Goal: Information Seeking & Learning: Learn about a topic

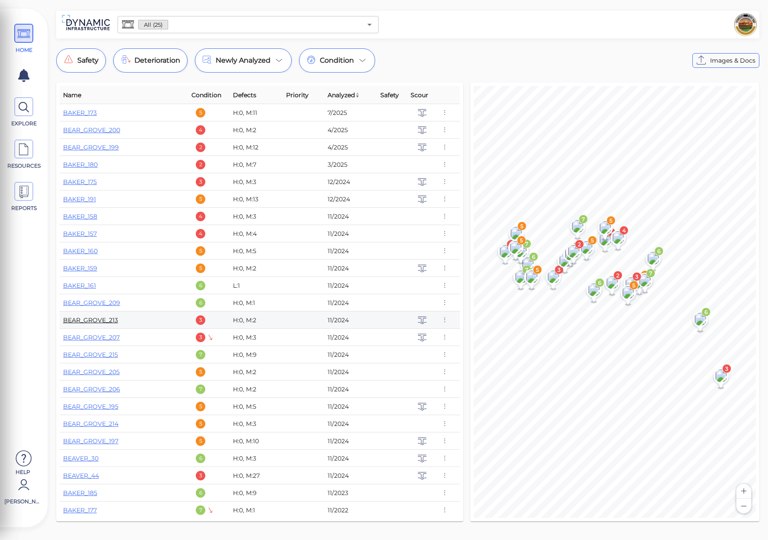
click at [105, 322] on link "BEAR_GROVE_213" at bounding box center [90, 320] width 55 height 8
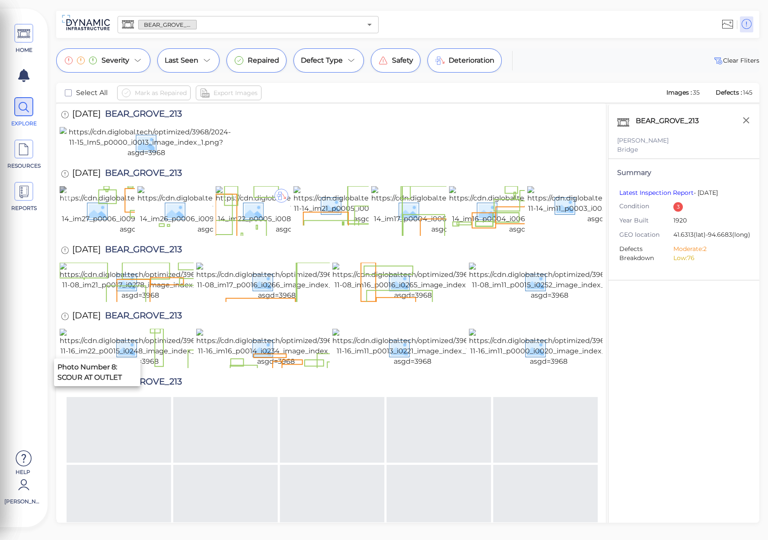
click at [98, 235] on img at bounding box center [139, 210] width 158 height 48
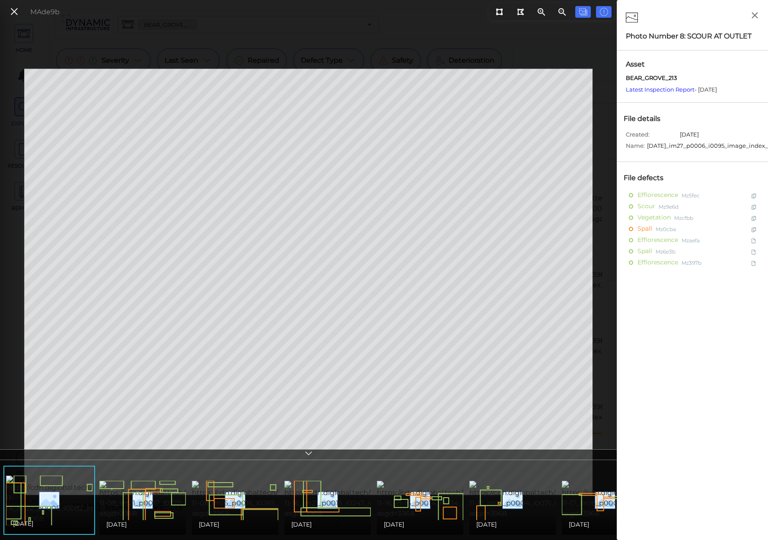
click at [158, 514] on div "[DATE]" at bounding box center [142, 524] width 86 height 21
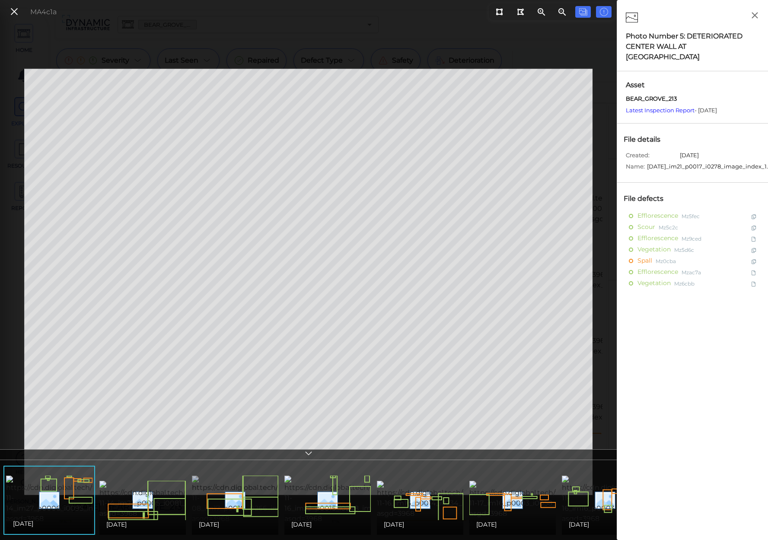
click at [205, 502] on img at bounding box center [271, 500] width 158 height 48
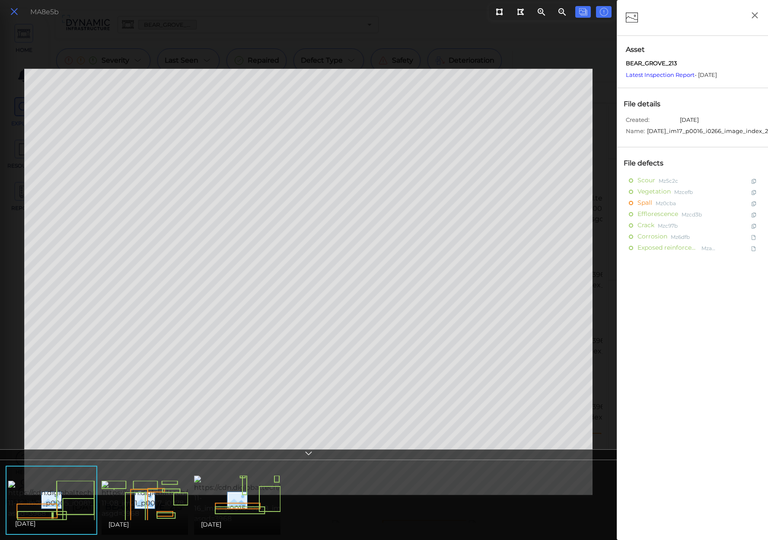
click at [11, 10] on icon at bounding box center [15, 12] width 10 height 12
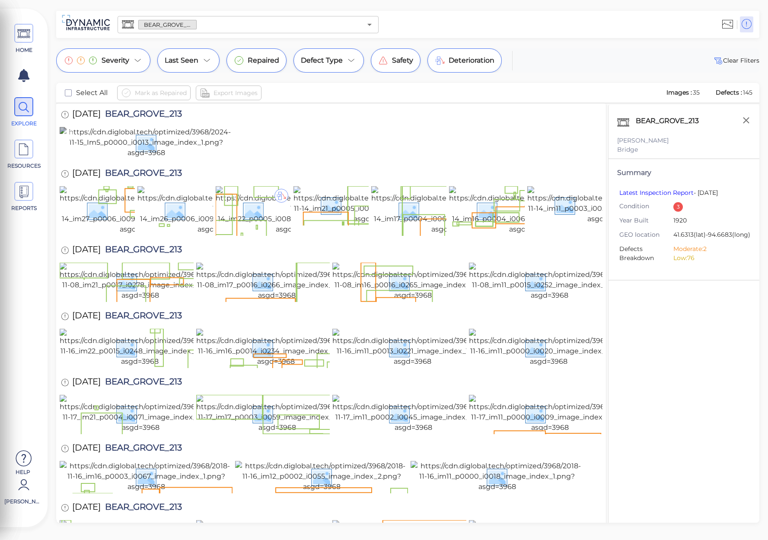
click at [155, 158] on img at bounding box center [146, 142] width 173 height 31
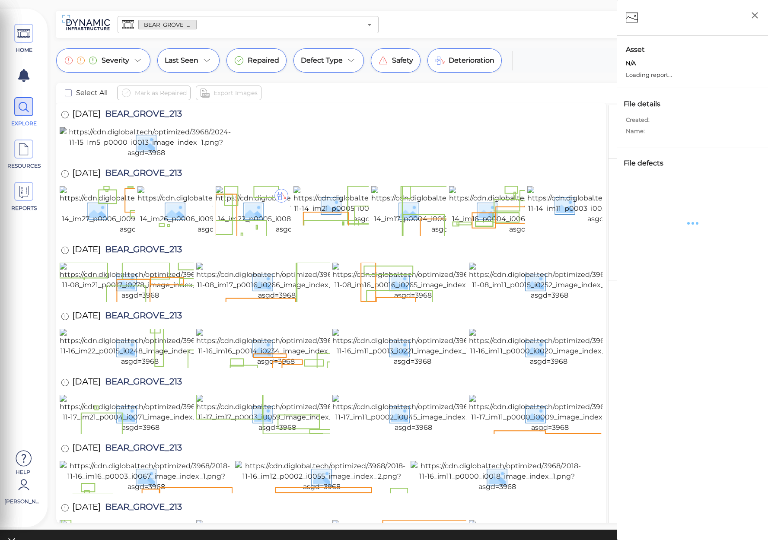
click at [155, 158] on img at bounding box center [146, 142] width 173 height 31
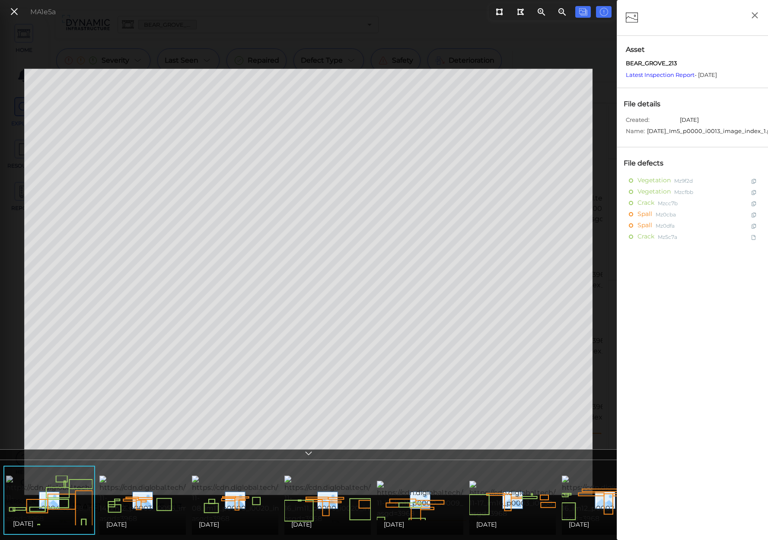
click at [56, 503] on img at bounding box center [85, 500] width 158 height 48
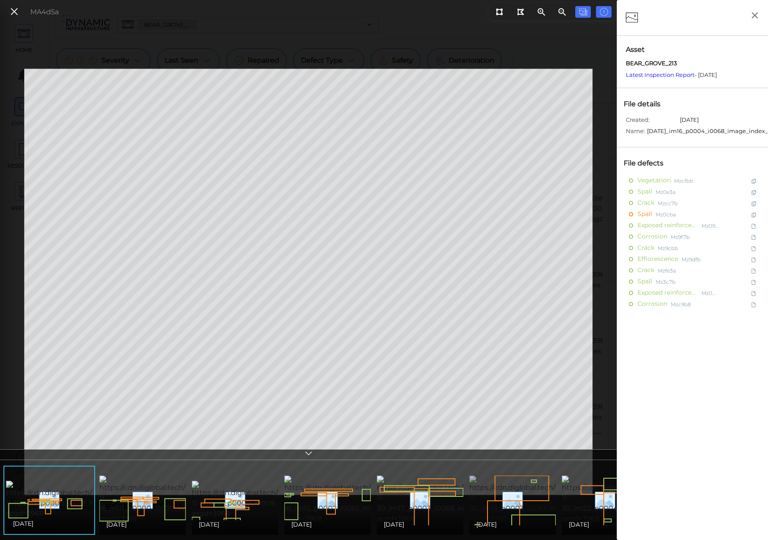
click at [522, 489] on img at bounding box center [547, 500] width 157 height 48
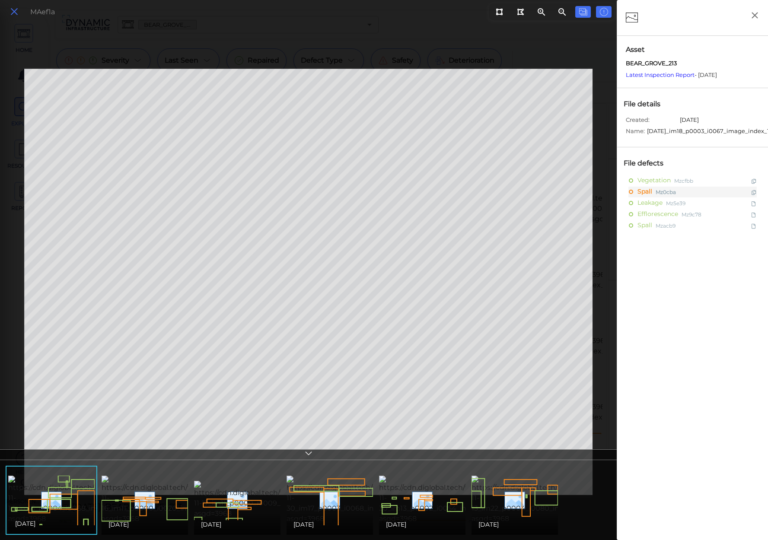
click at [14, 14] on icon at bounding box center [15, 12] width 10 height 12
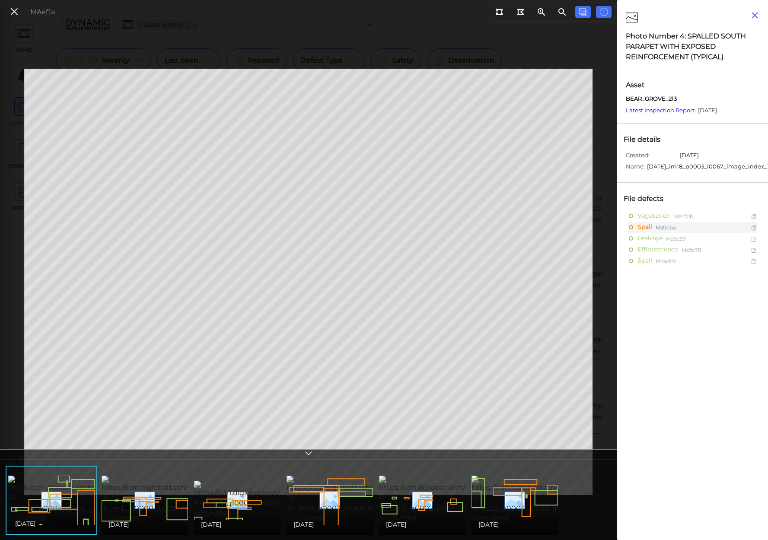
click at [755, 15] on icon "button" at bounding box center [754, 15] width 6 height 6
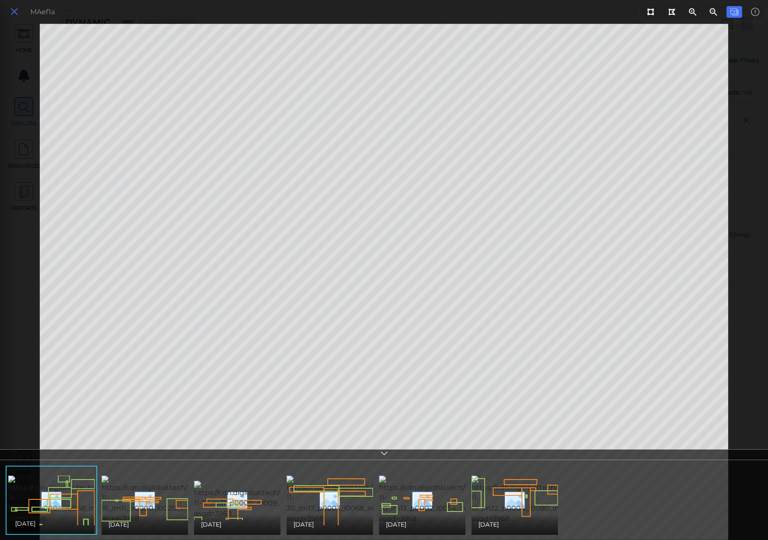
click at [11, 10] on icon at bounding box center [15, 12] width 10 height 12
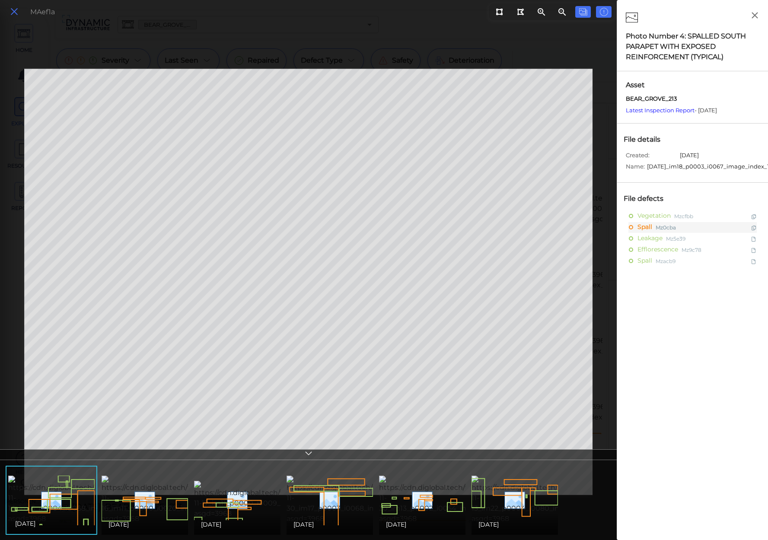
click at [15, 11] on icon at bounding box center [15, 12] width 10 height 12
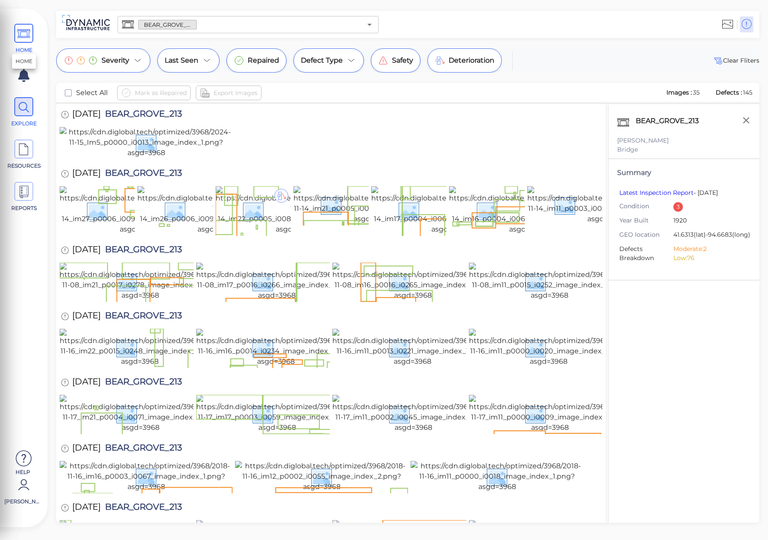
click at [22, 36] on icon at bounding box center [23, 33] width 13 height 19
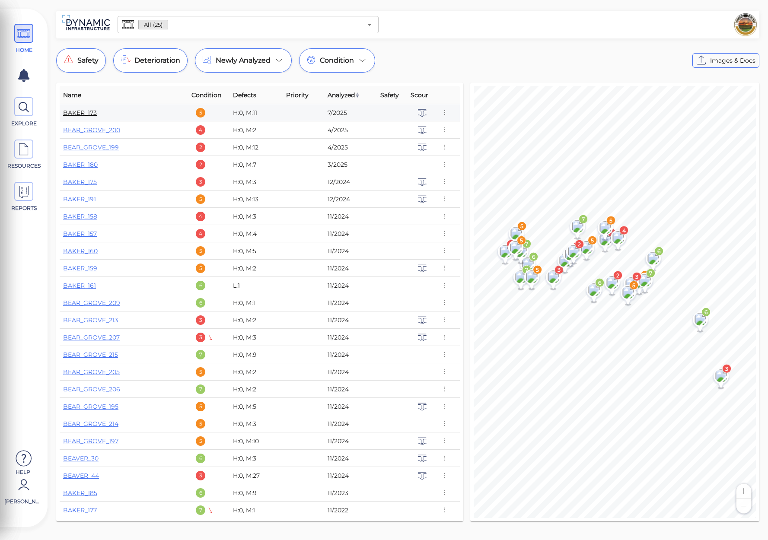
click at [85, 111] on link "BAKER_173" at bounding box center [80, 113] width 34 height 8
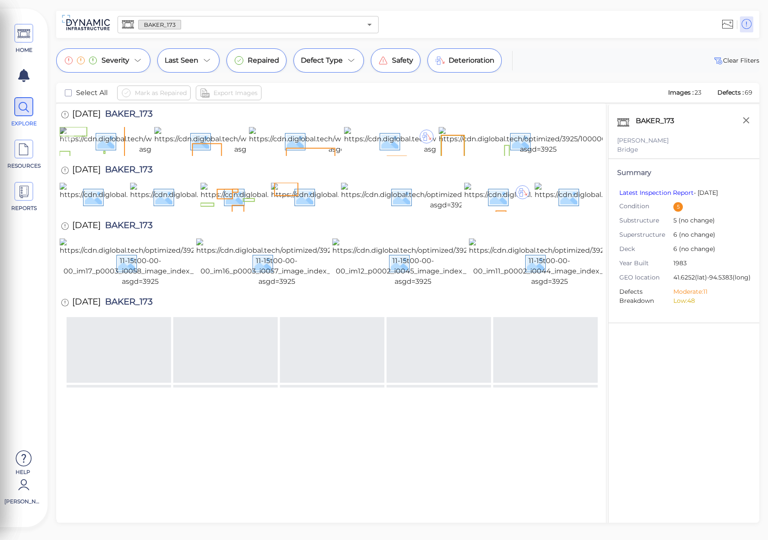
click at [124, 155] on img at bounding box center [157, 141] width 195 height 28
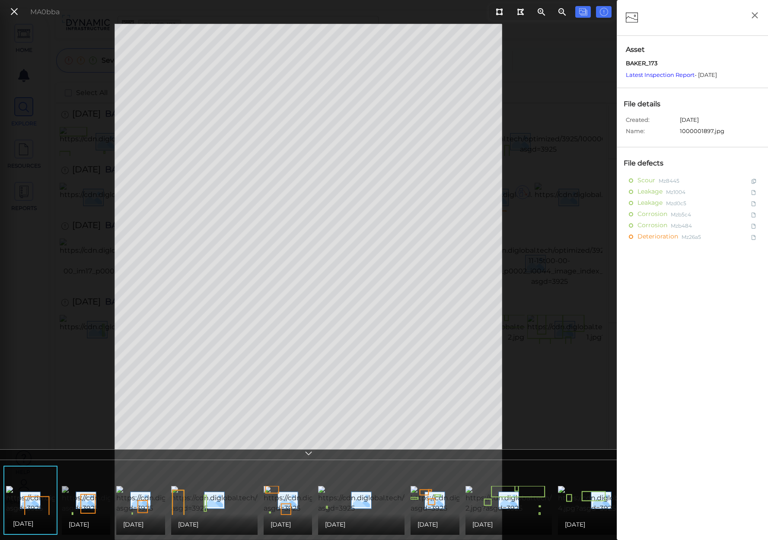
click at [98, 487] on img at bounding box center [160, 500] width 196 height 28
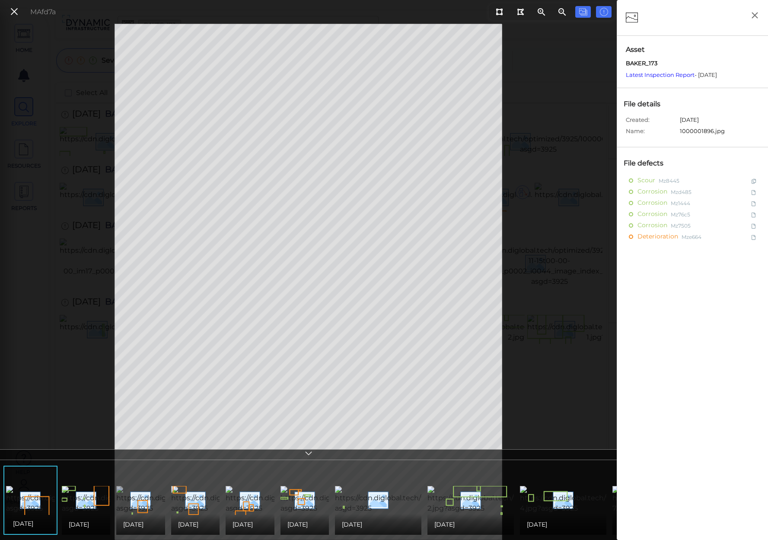
click at [145, 487] on img at bounding box center [214, 500] width 197 height 28
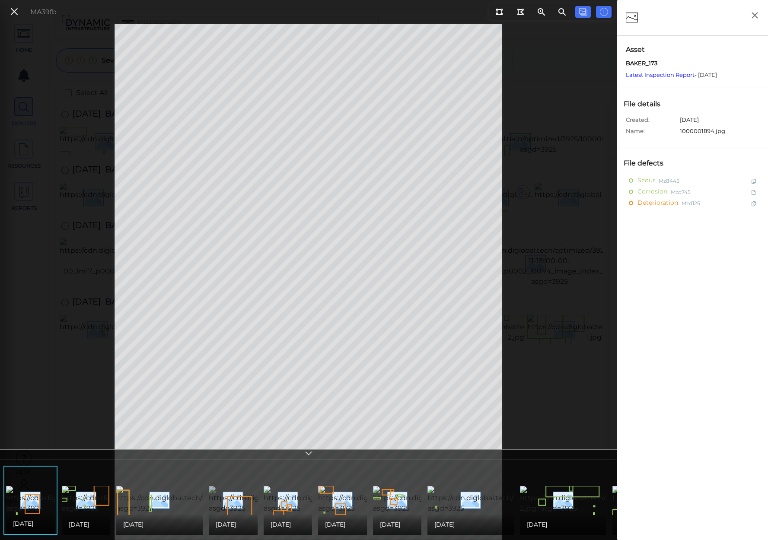
click at [232, 507] on img at bounding box center [307, 500] width 196 height 28
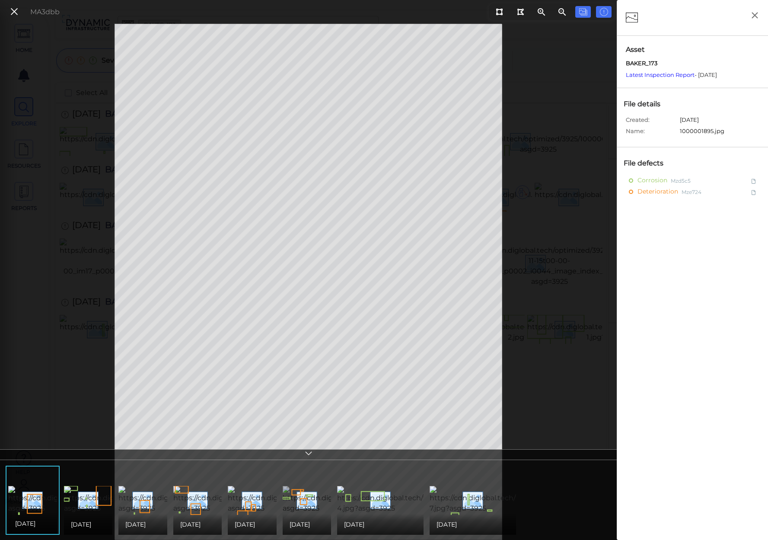
click at [302, 501] on img at bounding box center [389, 500] width 212 height 28
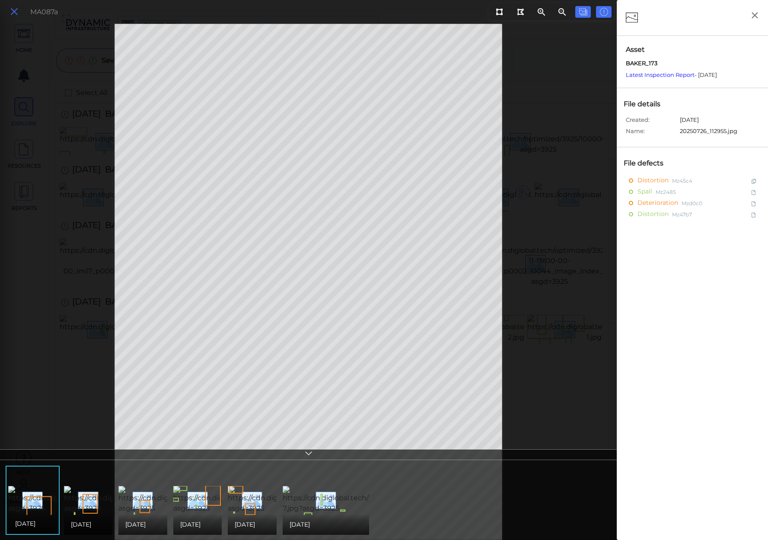
click at [14, 11] on icon at bounding box center [15, 12] width 10 height 12
